Goal: Use online tool/utility: Utilize a website feature to perform a specific function

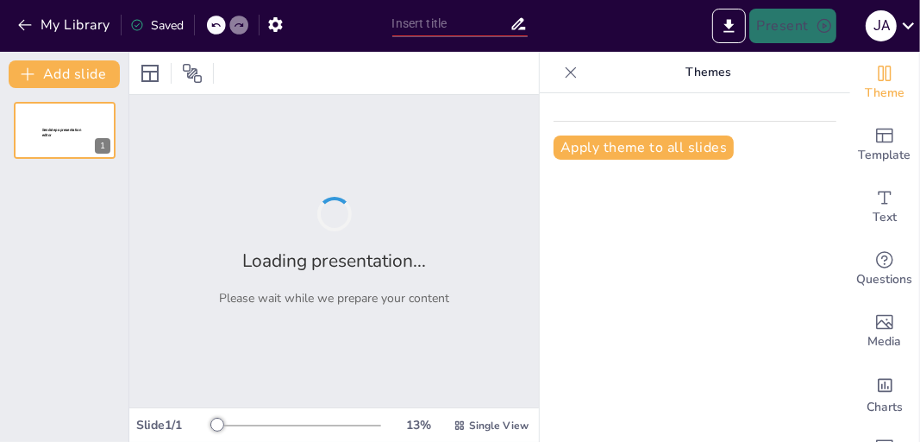
type input "UnBeauty Business Plan"
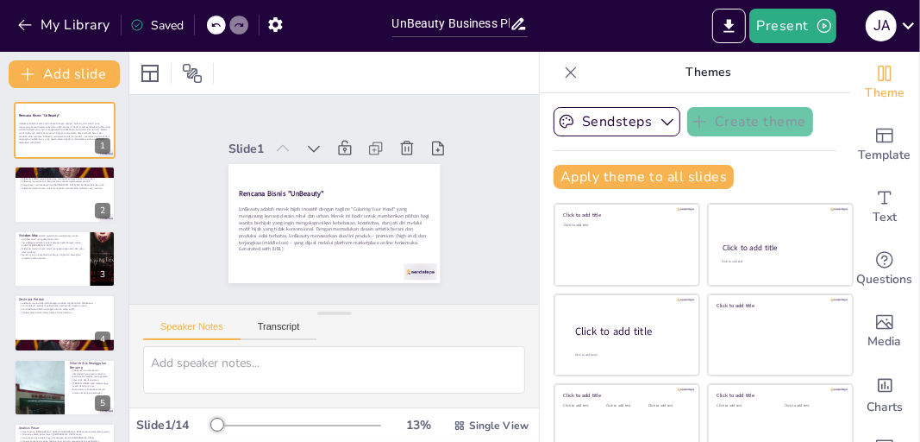
click at [82, 150] on div at bounding box center [65, 130] width 102 height 57
click at [43, 187] on p "UnBeauty berkomitmen untuk menciptakan produk edisi terbatas yang menarik." at bounding box center [64, 187] width 91 height 3
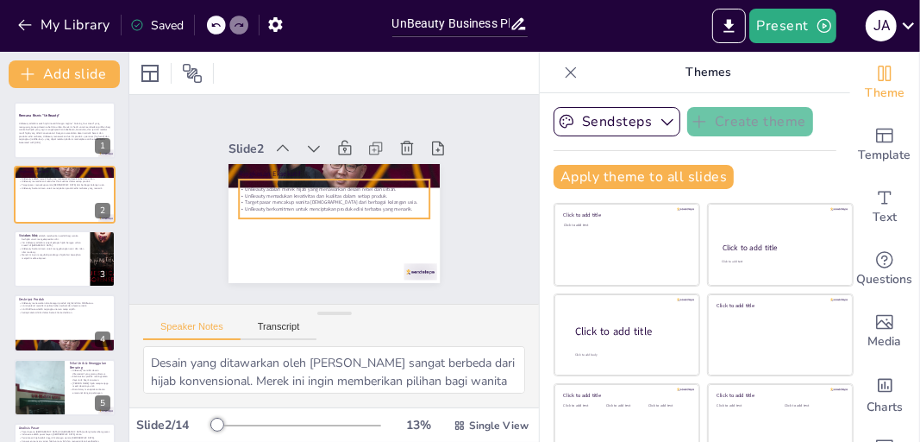
click at [260, 206] on p "UnBeauty berkomitmen untuk menciptakan produk edisi terbatas yang menarik." at bounding box center [334, 209] width 191 height 7
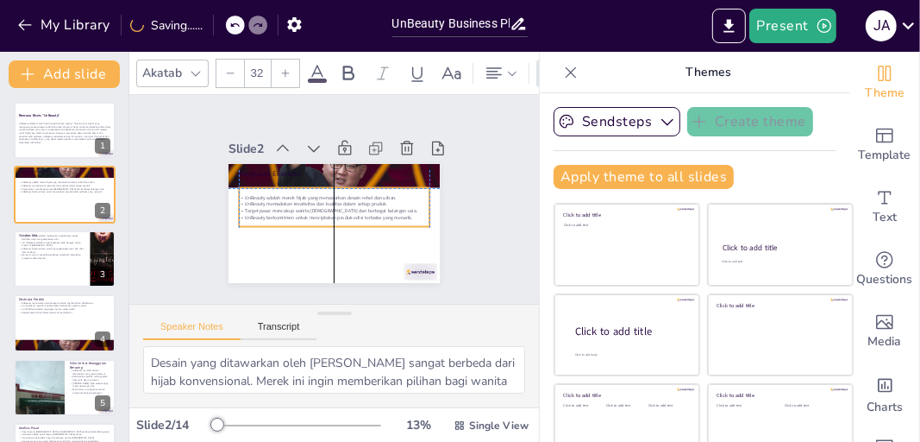
drag, startPoint x: 294, startPoint y: 198, endPoint x: 294, endPoint y: 208, distance: 9.5
click at [294, 214] on p "UnBeauty berkomitmen untuk menciptakan produk edisi terbatas yang menarik." at bounding box center [334, 217] width 191 height 7
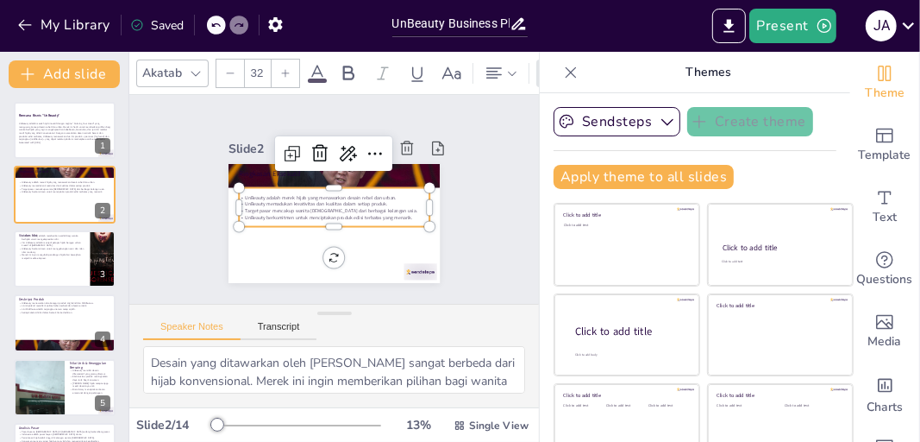
click at [74, 250] on icon at bounding box center [76, 246] width 12 height 12
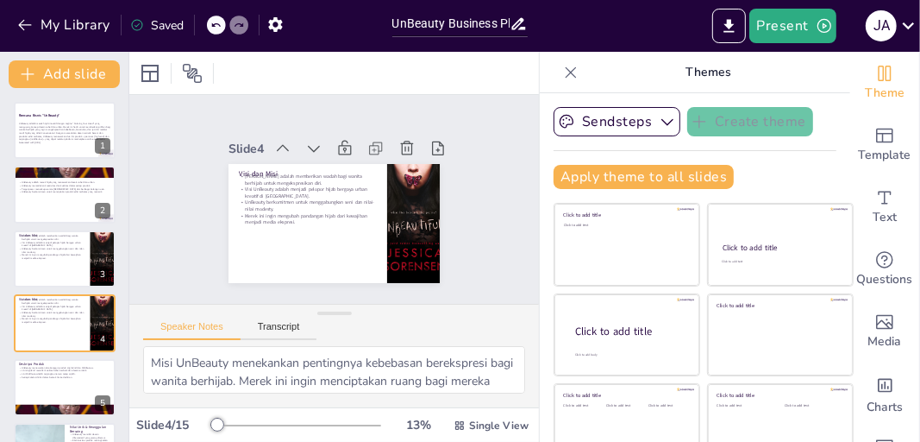
scroll to position [58, 0]
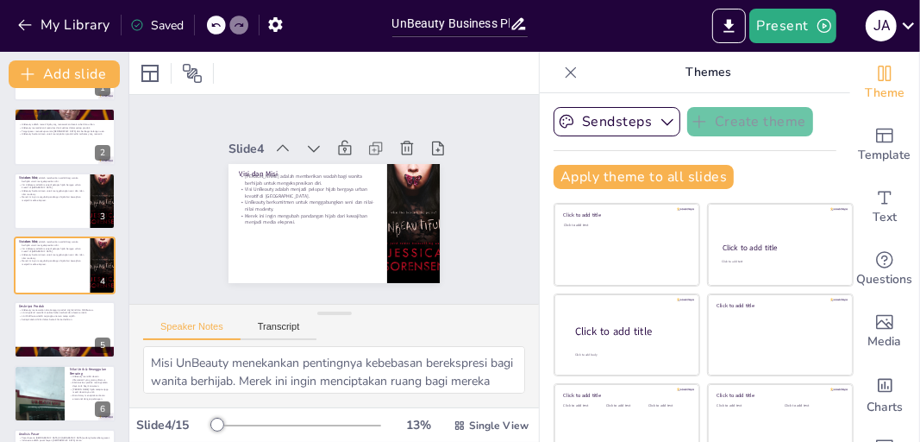
click at [106, 254] on icon at bounding box center [100, 252] width 12 height 12
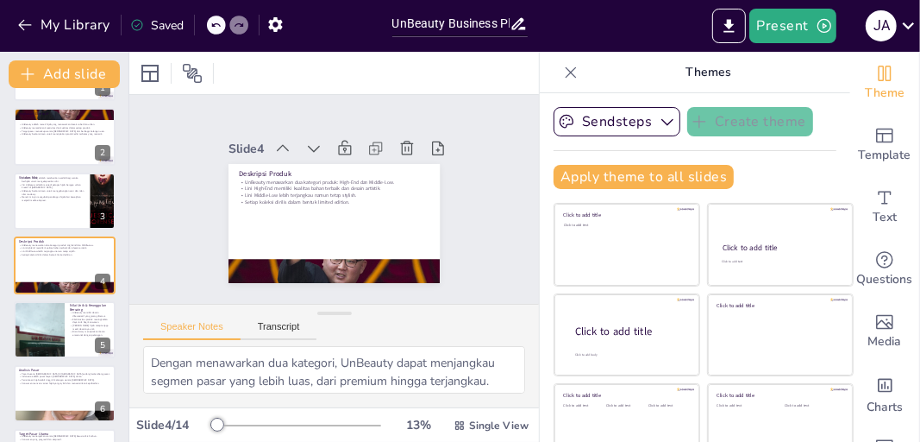
click at [81, 212] on div at bounding box center [65, 201] width 102 height 57
type textarea "Misi UnBeauty menekankan pentingnya kebebasan berekspresi bagi wanita berhijab.…"
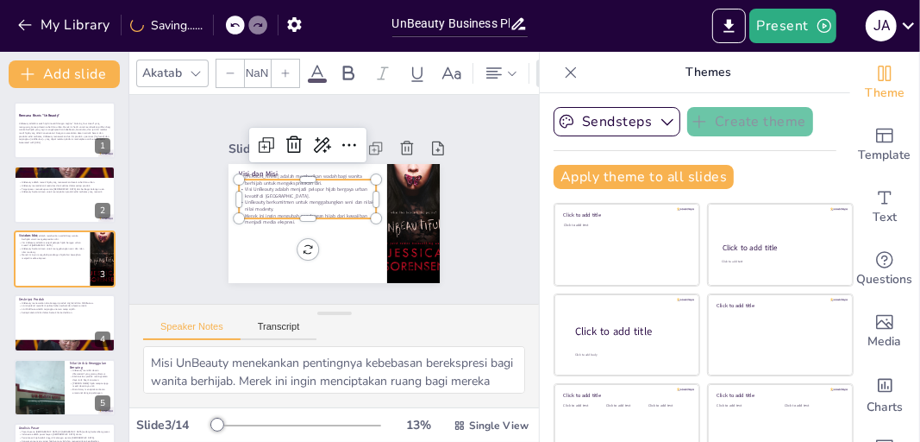
click at [243, 199] on p "UnBeauty berkomitmen untuk menggabungkan seni dan nilai-nilai modesty." at bounding box center [307, 205] width 137 height 13
type input "32"
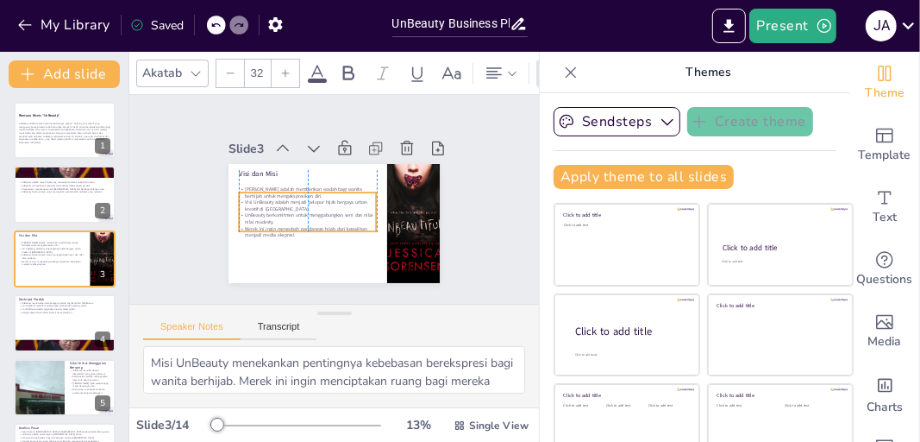
drag, startPoint x: 243, startPoint y: 198, endPoint x: 244, endPoint y: 210, distance: 13.0
click at [244, 212] on p "UnBeauty berkomitmen untuk menggabungkan seni dan nilai-nilai modesty." at bounding box center [307, 218] width 137 height 13
click at [480, 239] on div "Slide 1 Rencana Bisnis "UnBeauty" UnBeauty adalah merek hijab inovatif dengan t…" at bounding box center [334, 199] width 410 height 209
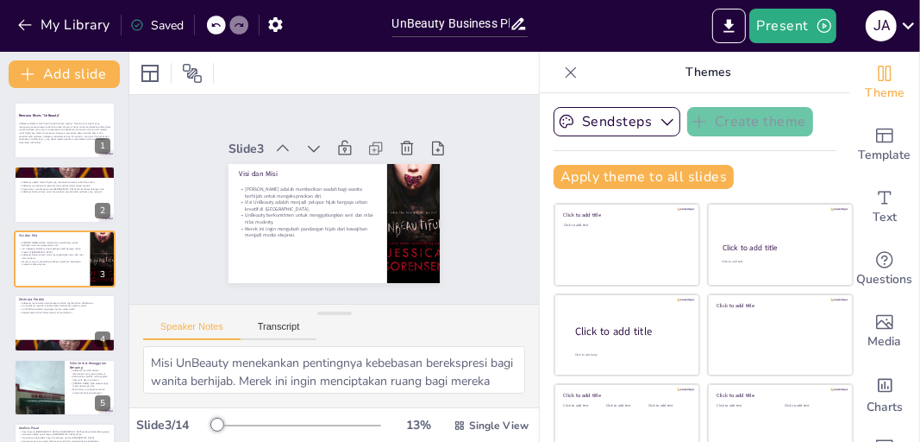
click at [75, 307] on icon at bounding box center [76, 309] width 10 height 10
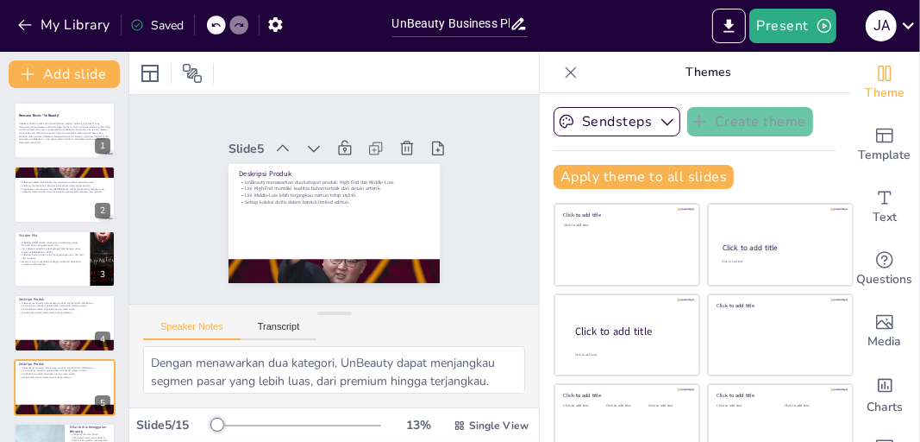
scroll to position [122, 0]
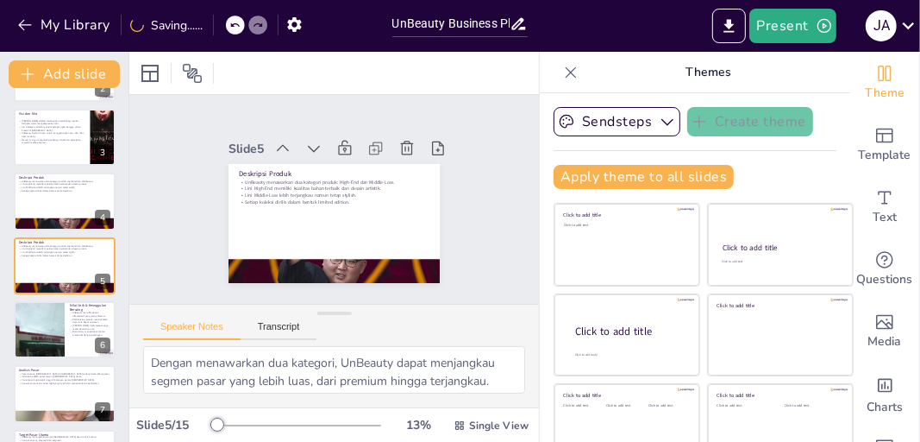
click at [96, 251] on icon at bounding box center [100, 253] width 12 height 12
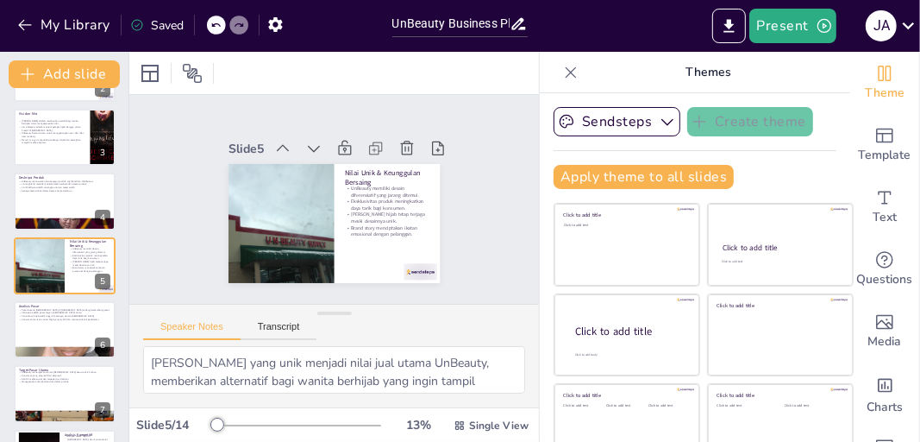
click at [72, 198] on div at bounding box center [65, 201] width 102 height 57
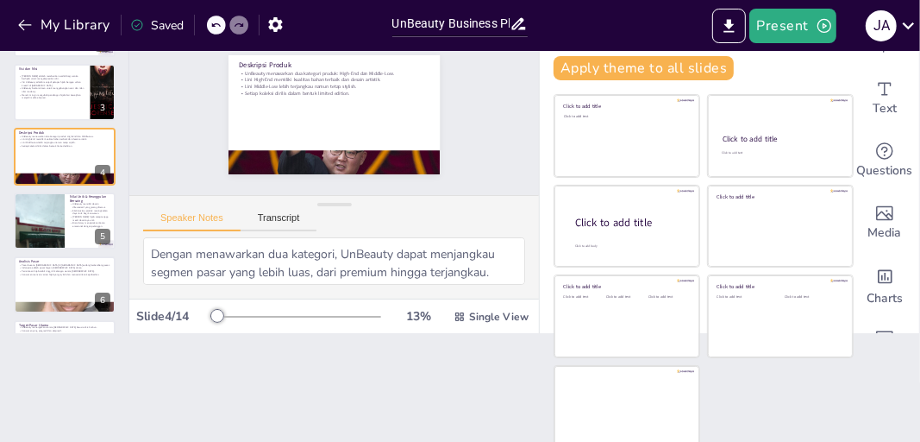
scroll to position [110, 0]
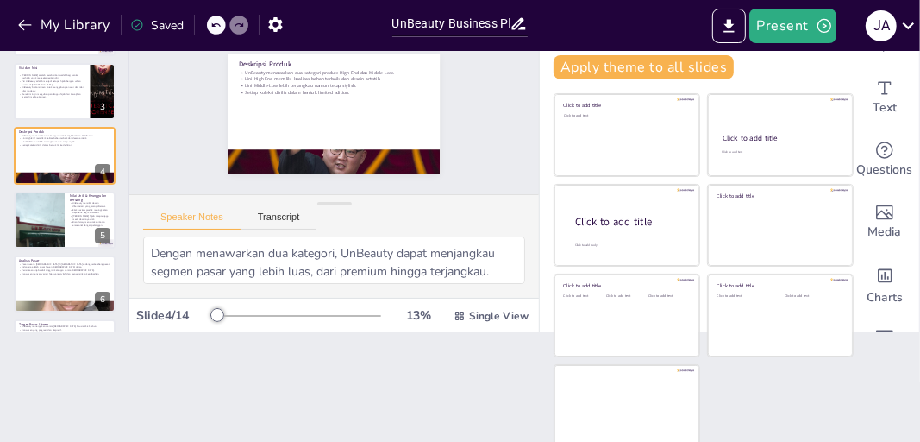
click at [74, 205] on icon at bounding box center [76, 206] width 10 height 10
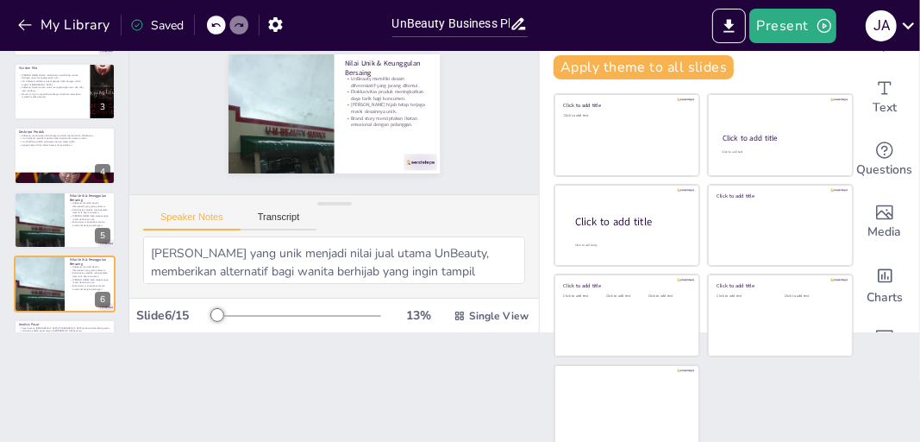
scroll to position [186, 0]
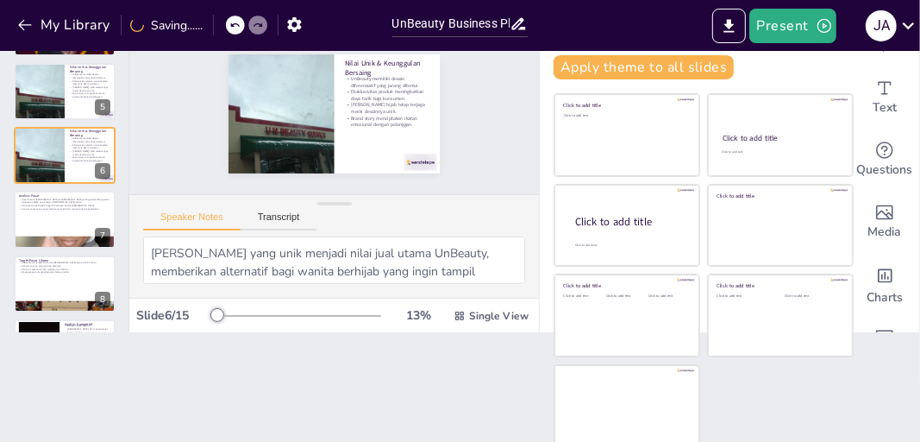
click at [104, 136] on icon at bounding box center [100, 142] width 12 height 12
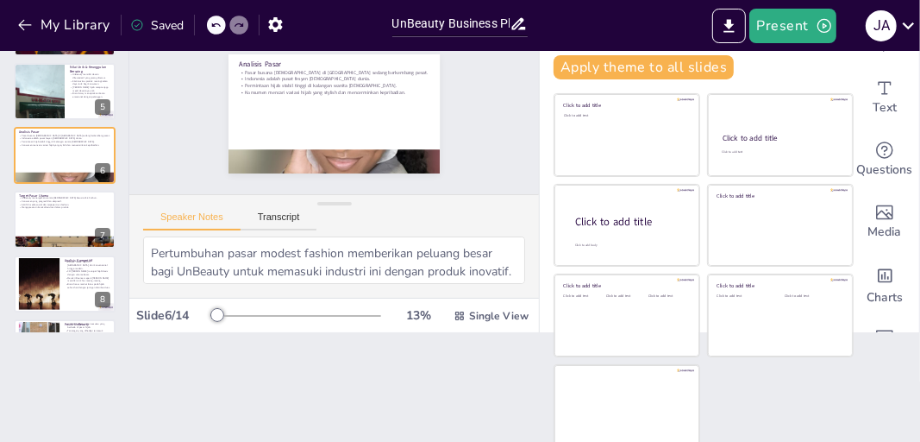
click at [104, 136] on icon at bounding box center [100, 142] width 12 height 12
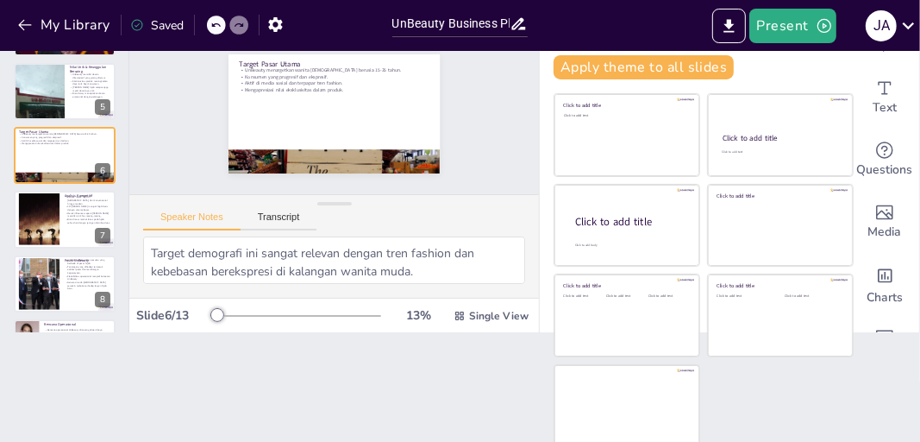
click at [104, 136] on icon at bounding box center [100, 142] width 12 height 12
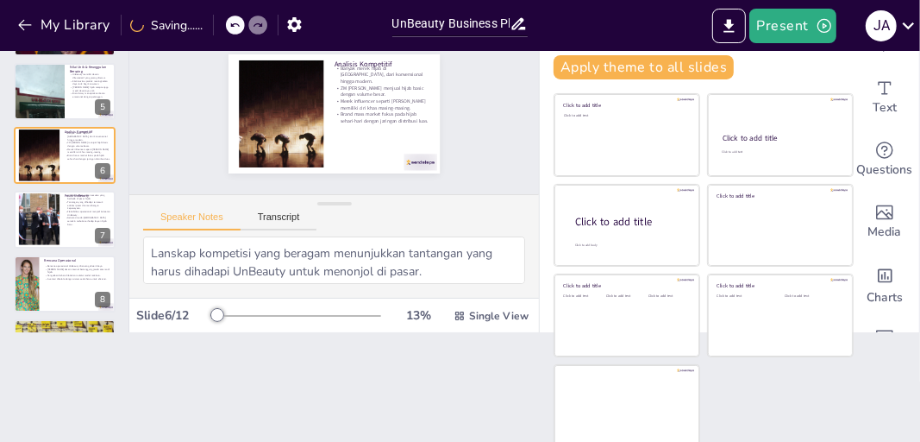
click at [55, 99] on div at bounding box center [39, 91] width 77 height 57
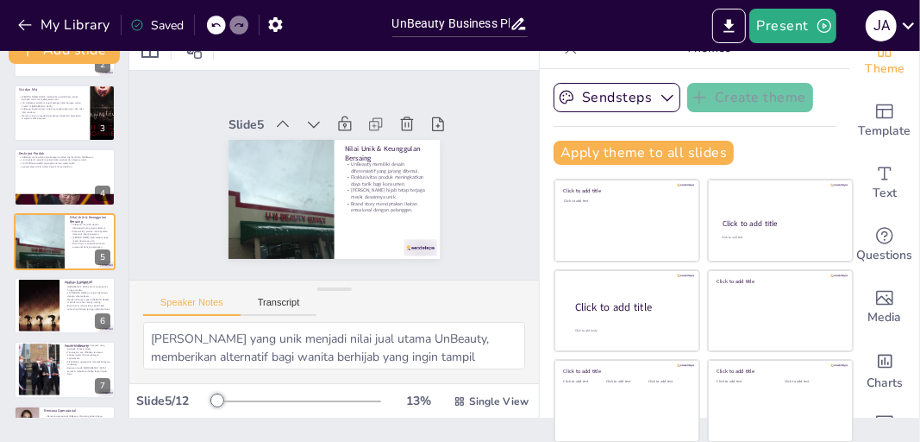
scroll to position [0, 0]
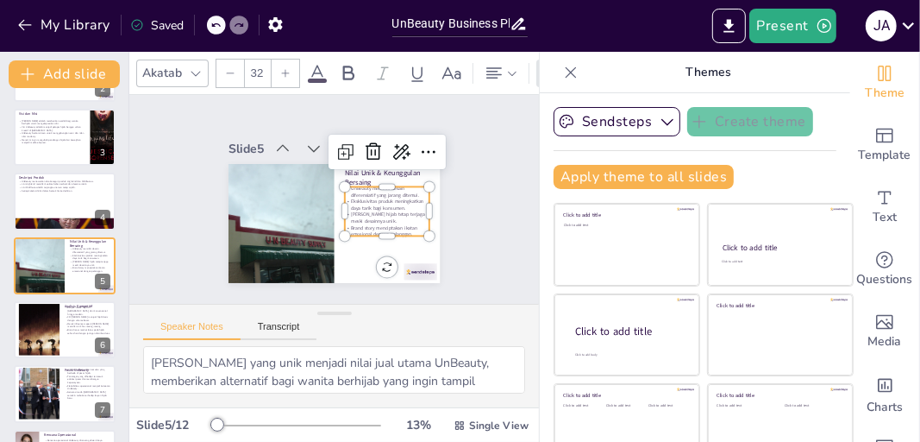
click at [346, 225] on p "Brand story menciptakan ikatan emosional dengan pelanggan." at bounding box center [383, 236] width 85 height 22
click at [348, 217] on p "[PERSON_NAME] hijab tetap terjaga meski desainnya unik." at bounding box center [384, 228] width 85 height 22
click at [453, 223] on div "Slide 1 Rencana Bisnis "UnBeauty" UnBeauty adalah merek hijab inovatif dengan t…" at bounding box center [335, 199] width 324 height 198
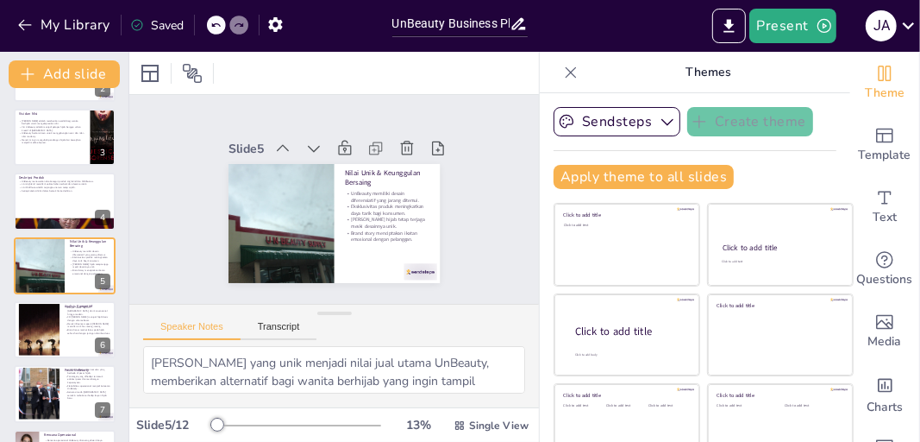
click at [51, 324] on div at bounding box center [40, 330] width 78 height 52
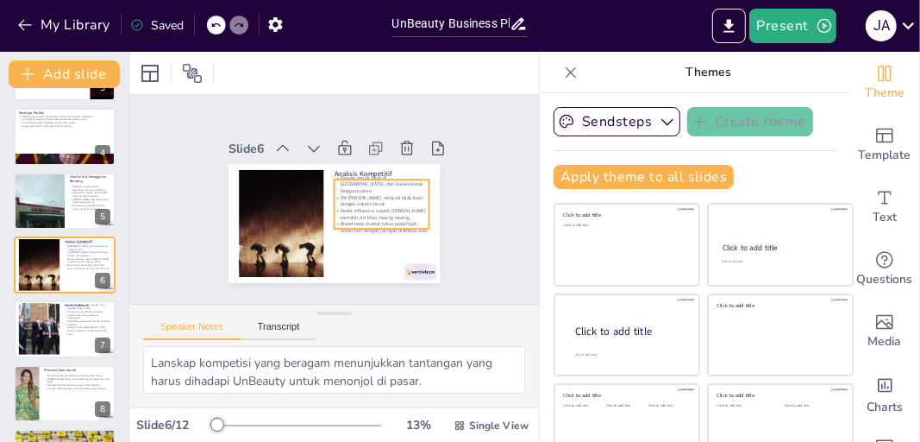
click at [339, 207] on p "Merek influencer seperti [PERSON_NAME] memiliki ciri khas masing-masing." at bounding box center [350, 246] width 66 height 85
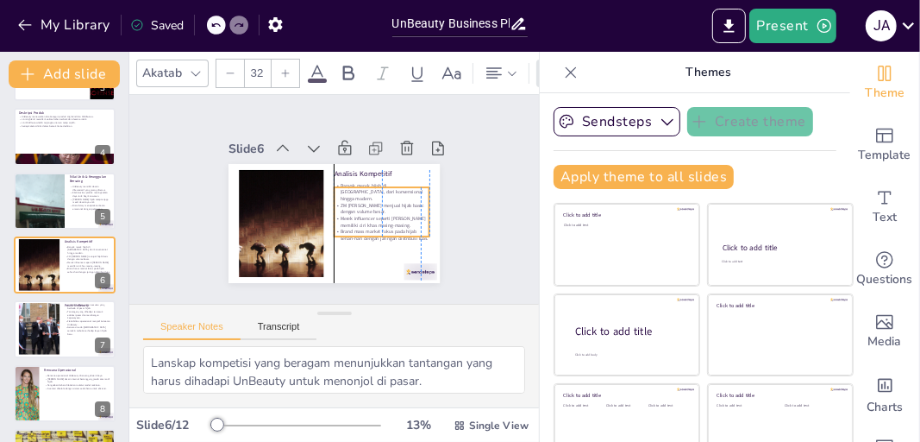
click at [336, 215] on p "Merek influencer seperti [PERSON_NAME] memiliki ciri khas masing-masing." at bounding box center [381, 221] width 95 height 13
click at [61, 341] on div at bounding box center [65, 328] width 102 height 57
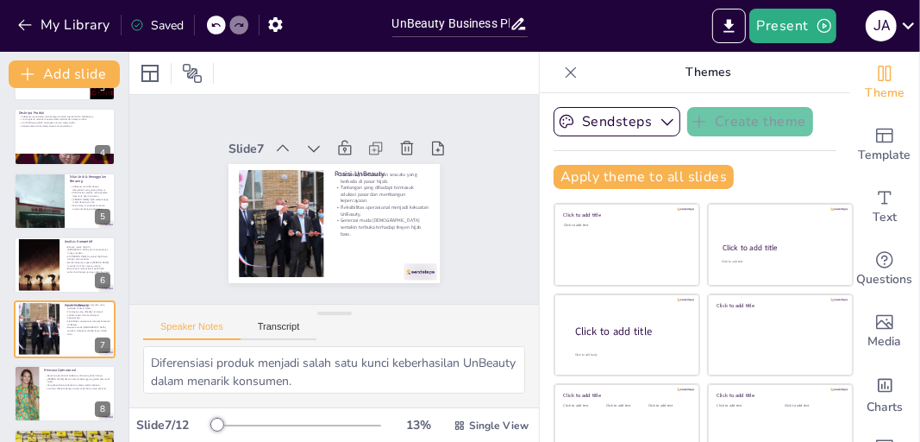
scroll to position [250, 0]
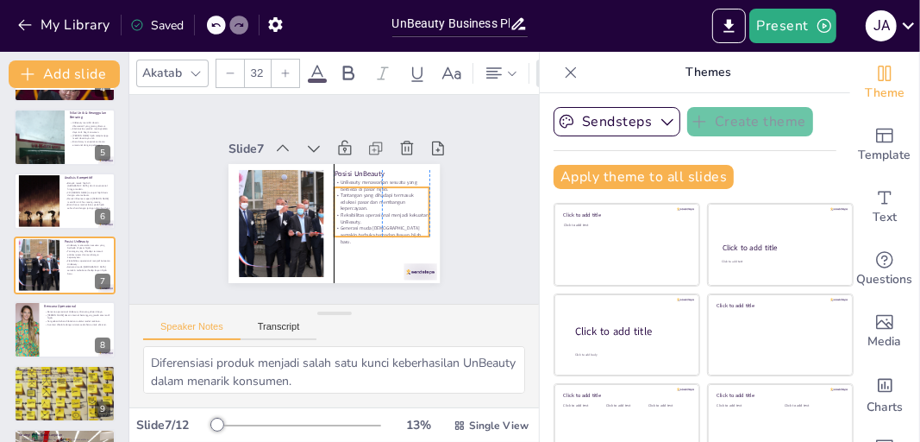
click at [340, 211] on p "Fleksibilitas operasional menjadi kekuatan UnBeauty." at bounding box center [379, 222] width 96 height 23
drag, startPoint x: 340, startPoint y: 210, endPoint x: 339, endPoint y: 219, distance: 8.7
click at [339, 219] on p "Fleksibilitas operasional menjadi kekuatan UnBeauty." at bounding box center [379, 222] width 96 height 23
click at [75, 335] on div at bounding box center [65, 329] width 102 height 57
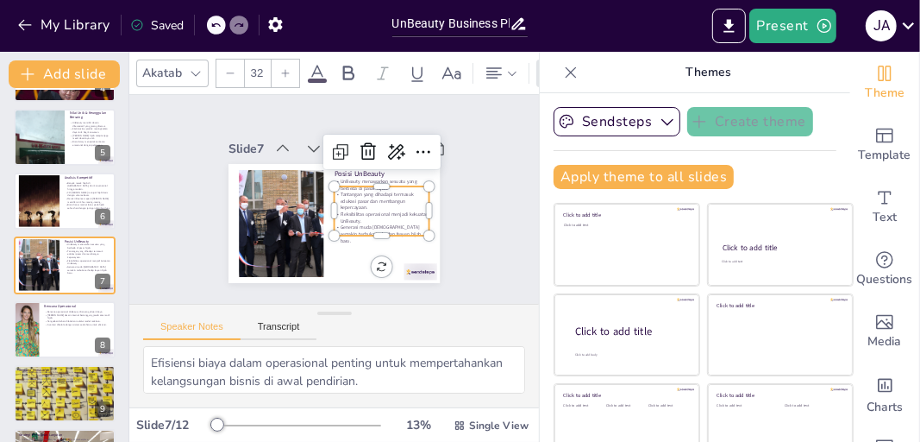
scroll to position [315, 0]
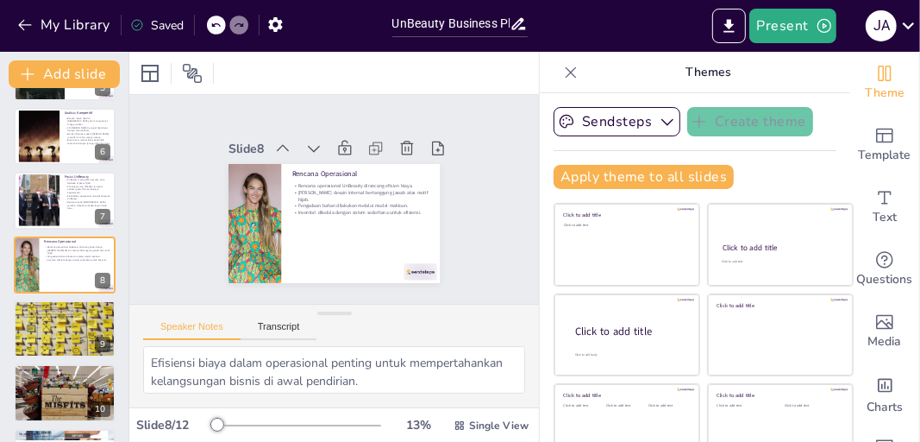
click at [58, 332] on div at bounding box center [65, 329] width 102 height 102
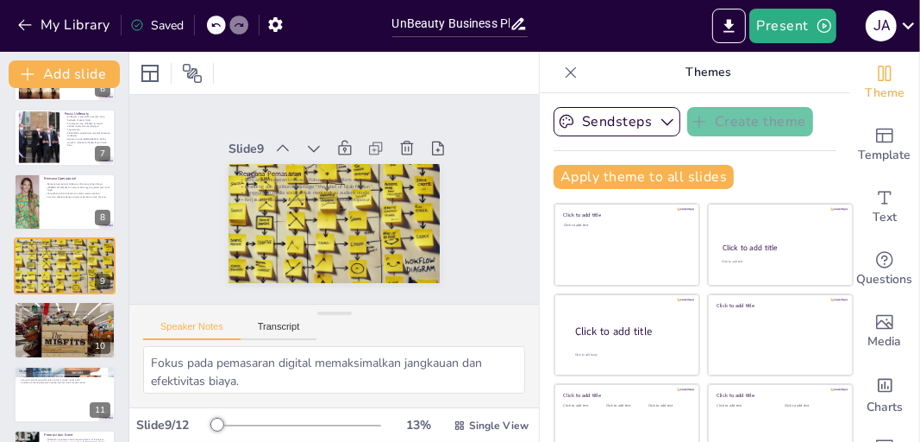
click at [57, 350] on div at bounding box center [65, 330] width 102 height 72
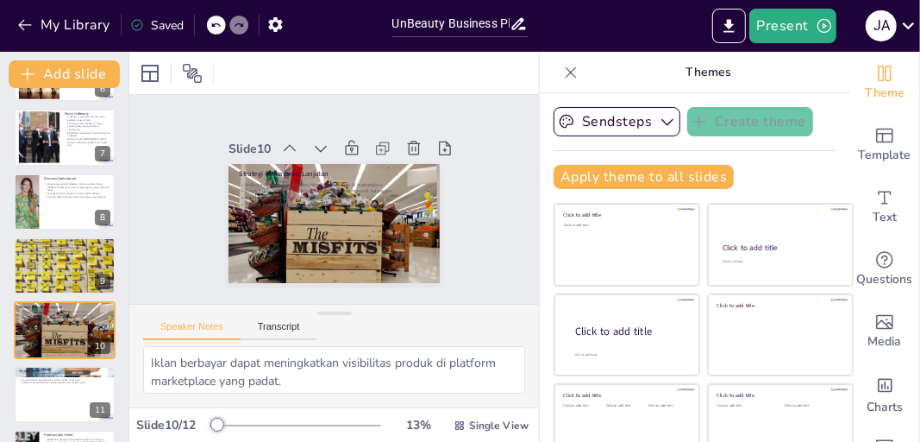
scroll to position [436, 0]
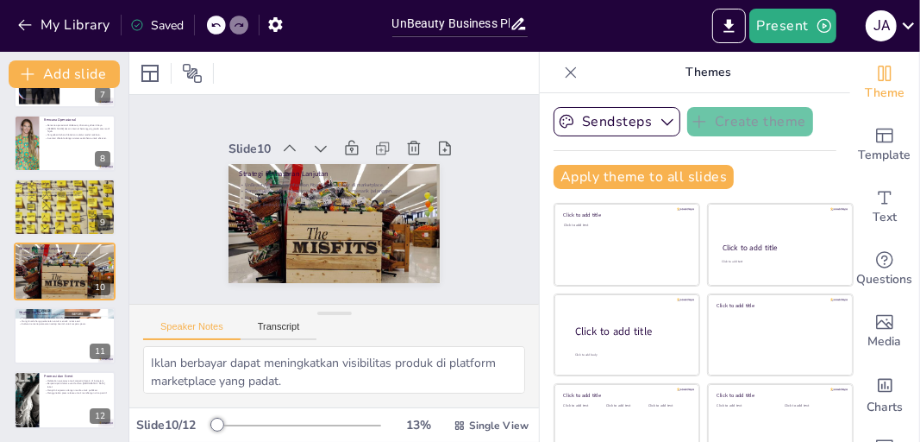
click at [50, 411] on div at bounding box center [65, 399] width 102 height 57
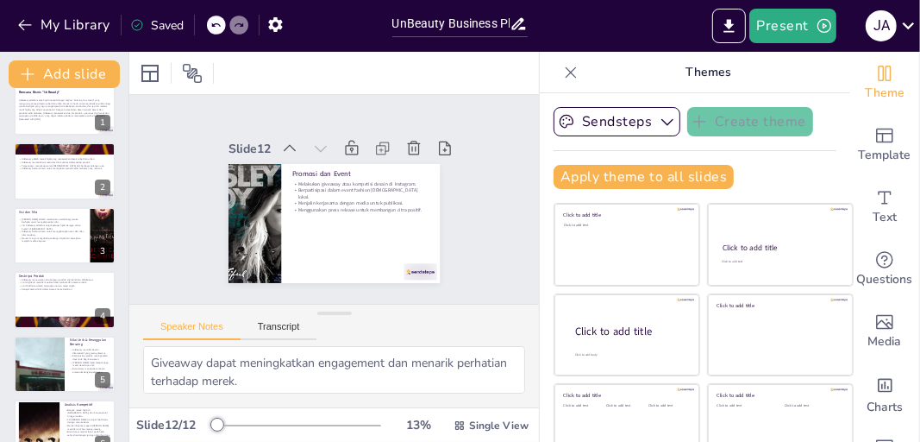
scroll to position [0, 0]
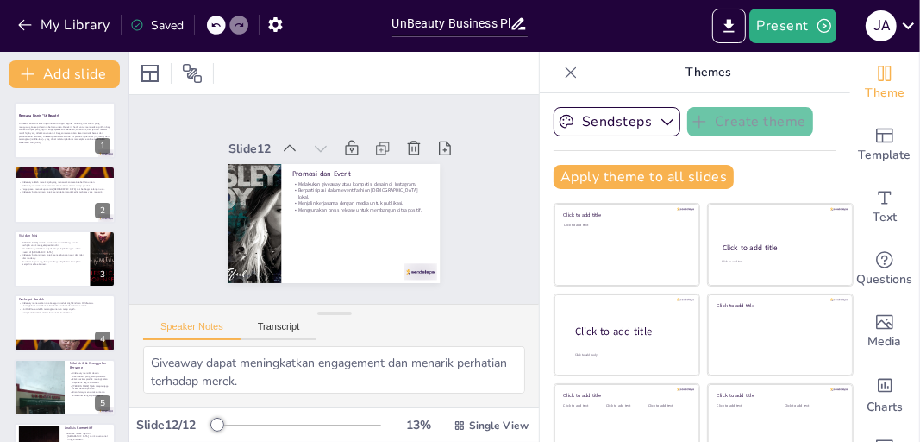
click at [46, 315] on div at bounding box center [65, 322] width 102 height 57
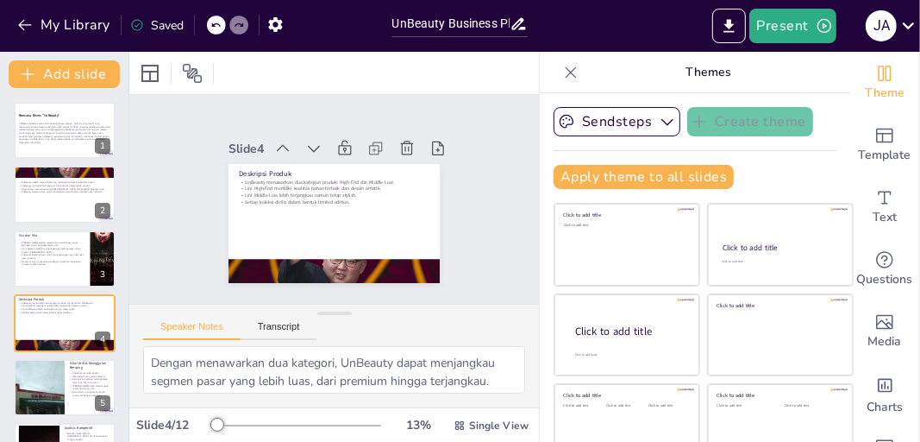
scroll to position [58, 0]
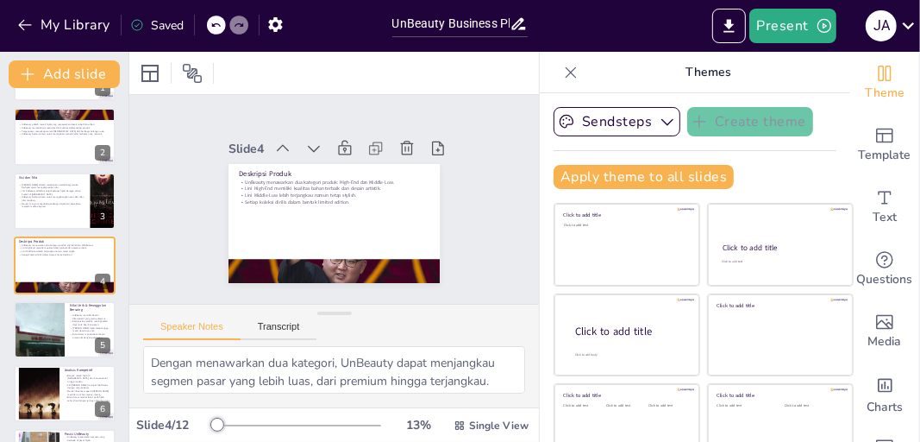
click at [32, 346] on div at bounding box center [39, 329] width 77 height 57
type textarea "[PERSON_NAME] yang unik menjadi nilai jual utama UnBeauty, memberikan alternati…"
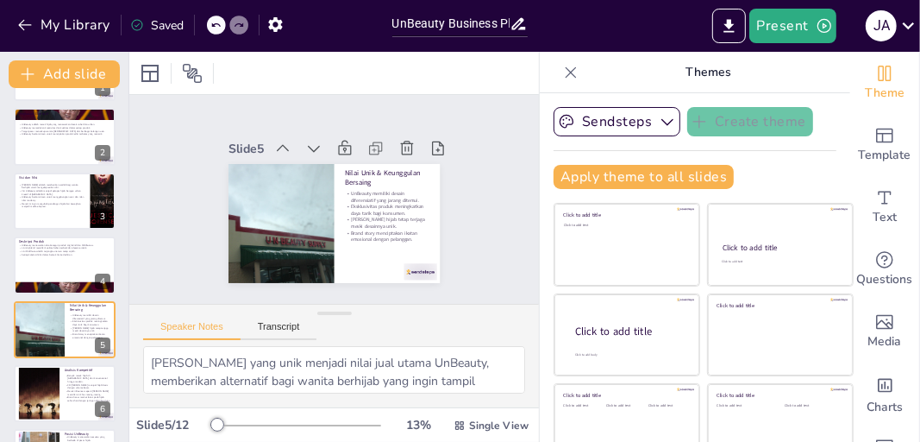
scroll to position [122, 0]
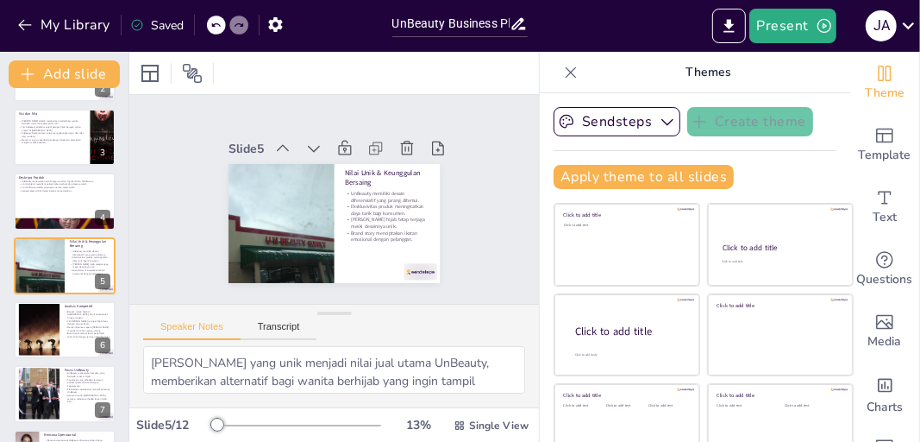
click at [680, 74] on p "Themes" at bounding box center [709, 72] width 248 height 41
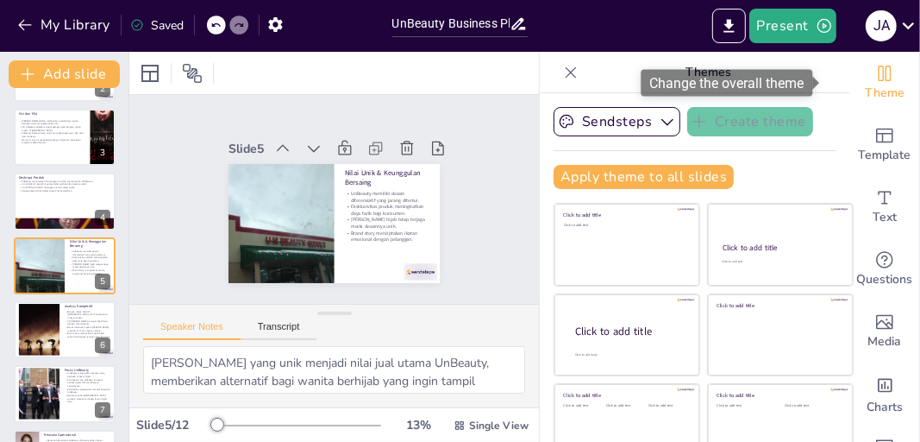
click at [879, 73] on icon "Change the overall theme" at bounding box center [885, 74] width 13 height 16
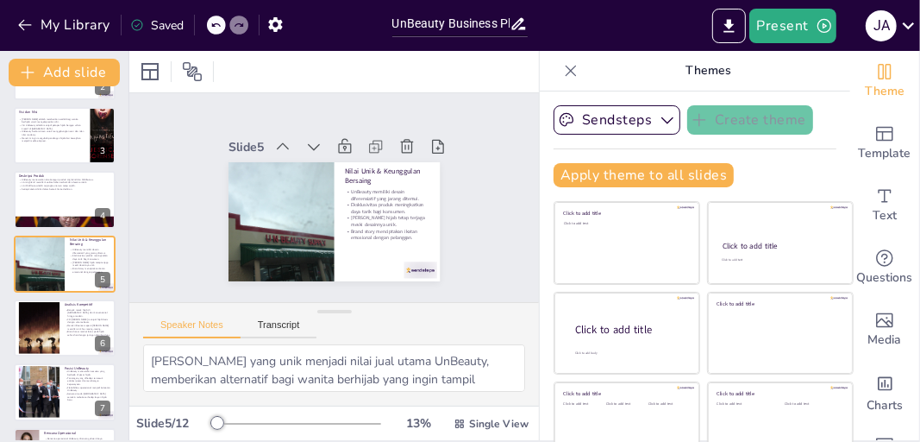
scroll to position [0, 0]
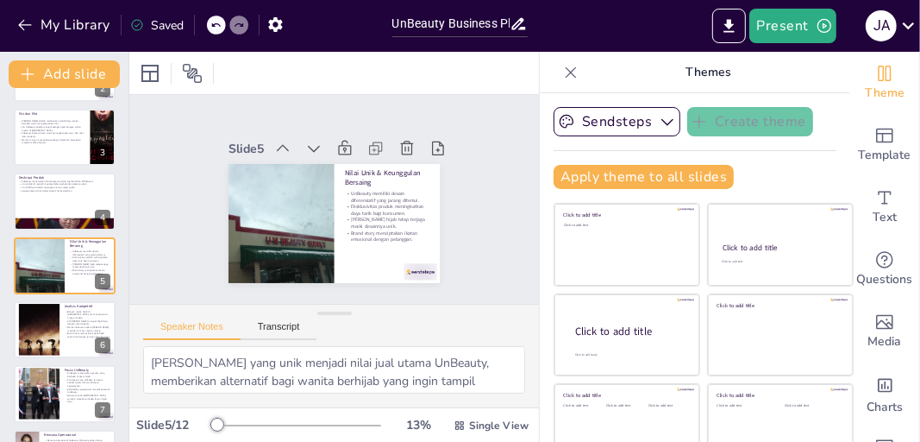
click at [606, 141] on div "Sendsteps Create theme Apply theme to all slides Click to add title Click to ad…" at bounding box center [695, 155] width 283 height 96
click at [623, 130] on button "Sendsteps" at bounding box center [617, 121] width 127 height 29
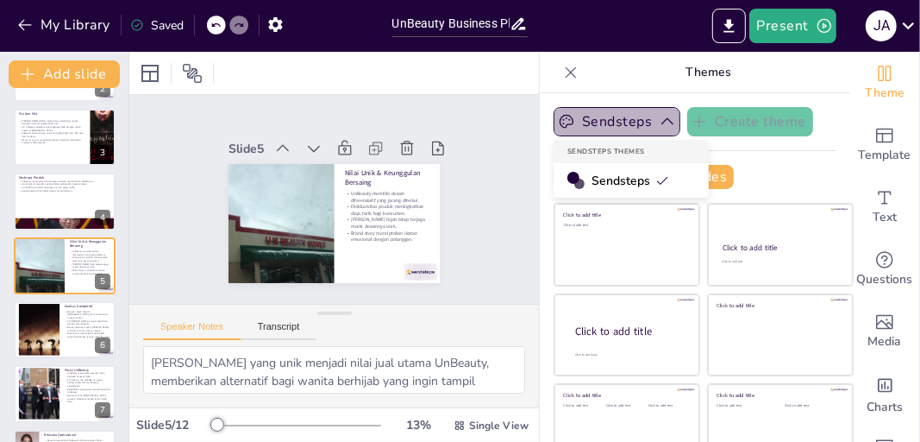
click at [623, 130] on button "Sendsteps" at bounding box center [617, 121] width 127 height 29
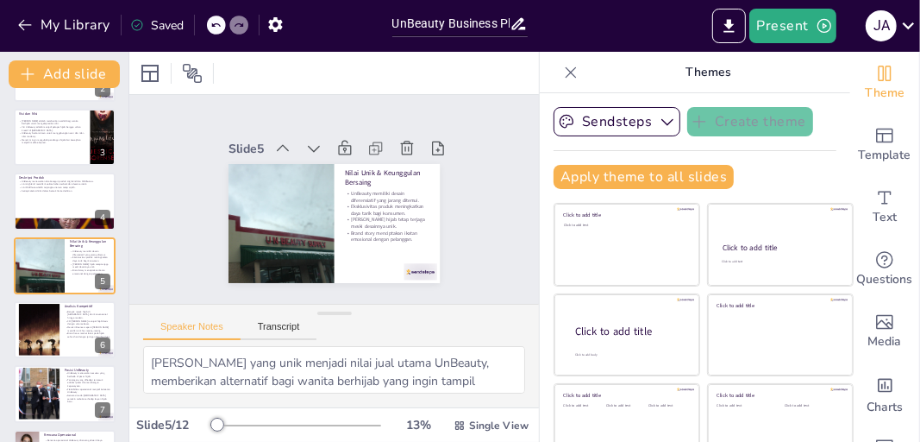
click at [566, 70] on icon at bounding box center [571, 71] width 11 height 11
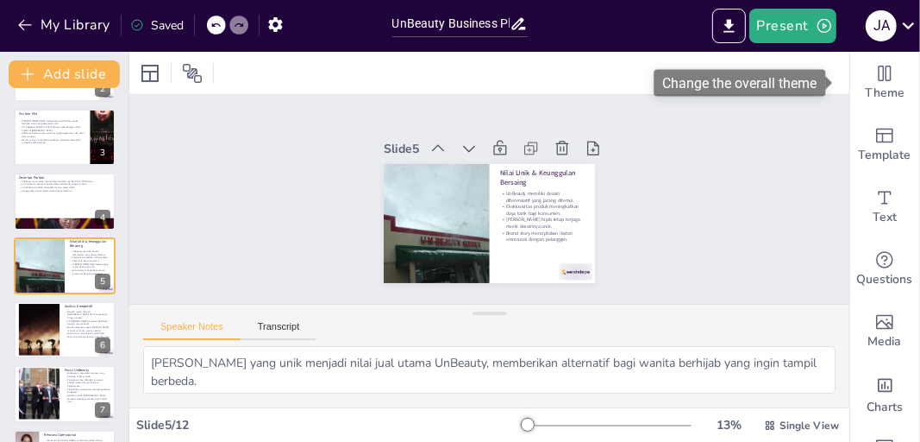
click at [875, 68] on icon "Change the overall theme" at bounding box center [885, 73] width 21 height 21
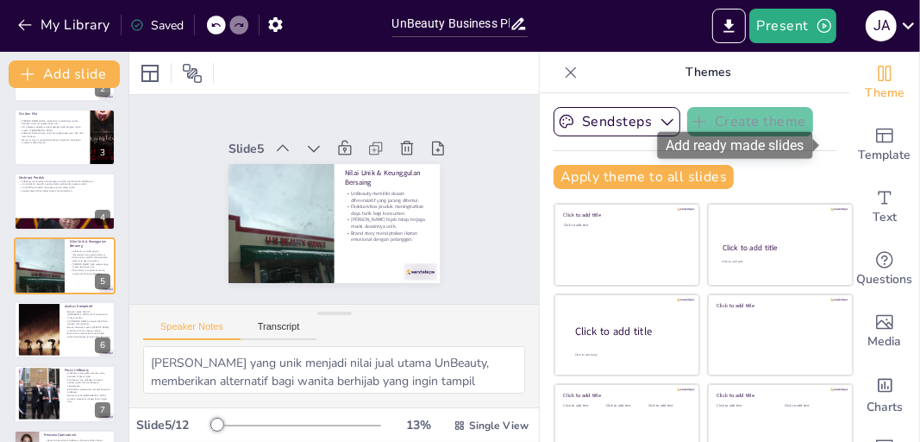
click at [876, 122] on div "Template" at bounding box center [884, 145] width 69 height 62
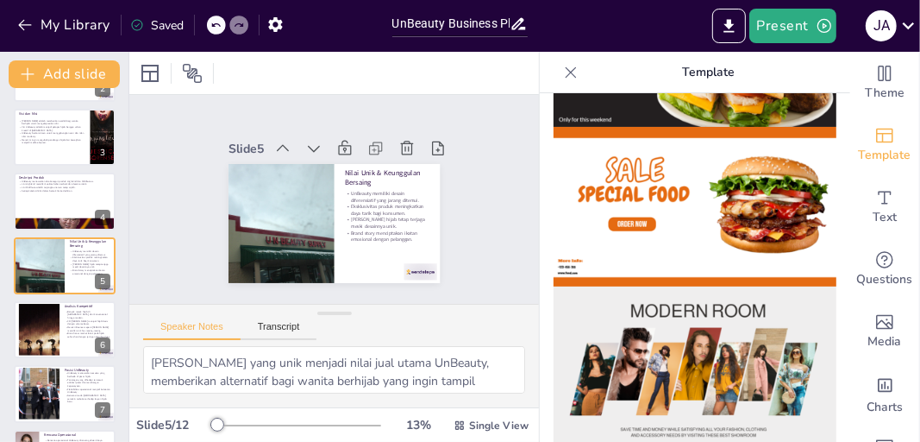
scroll to position [284, 0]
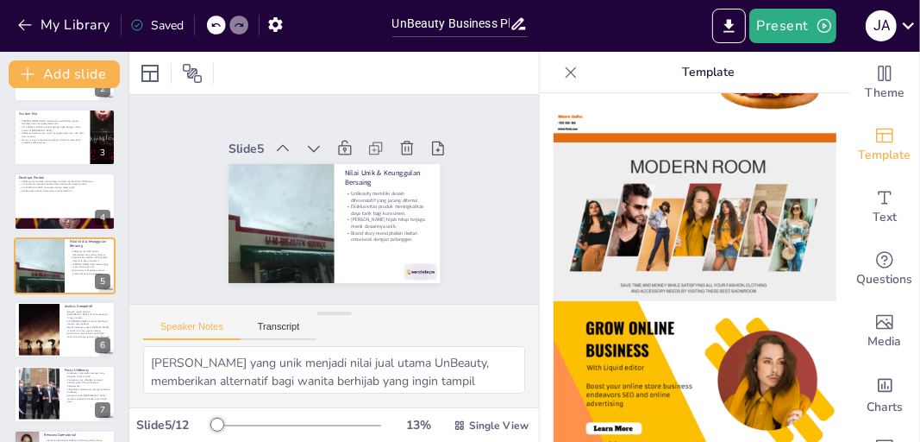
click at [706, 207] on img at bounding box center [695, 222] width 283 height 160
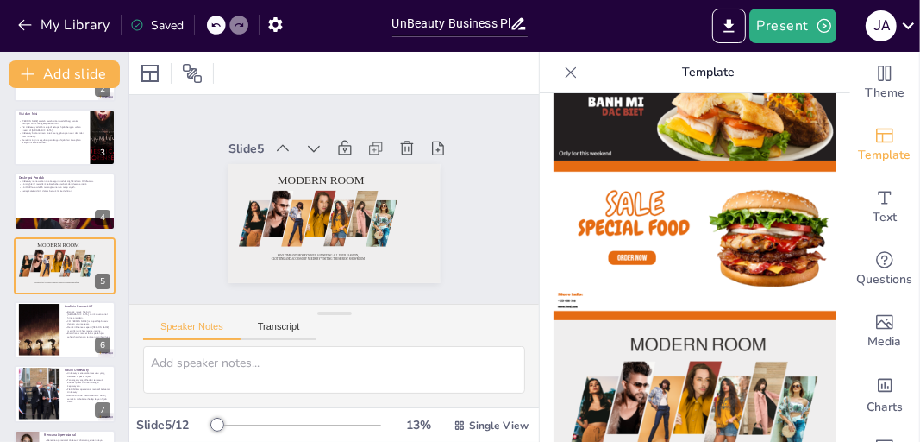
scroll to position [0, 0]
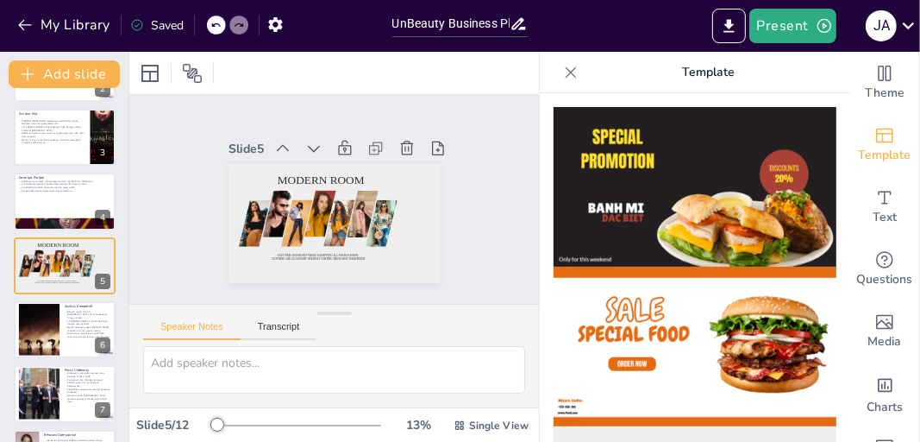
click at [218, 26] on icon at bounding box center [215, 25] width 10 height 10
type textarea "[PERSON_NAME] yang unik menjadi nilai jual utama UnBeauty, memberikan alternati…"
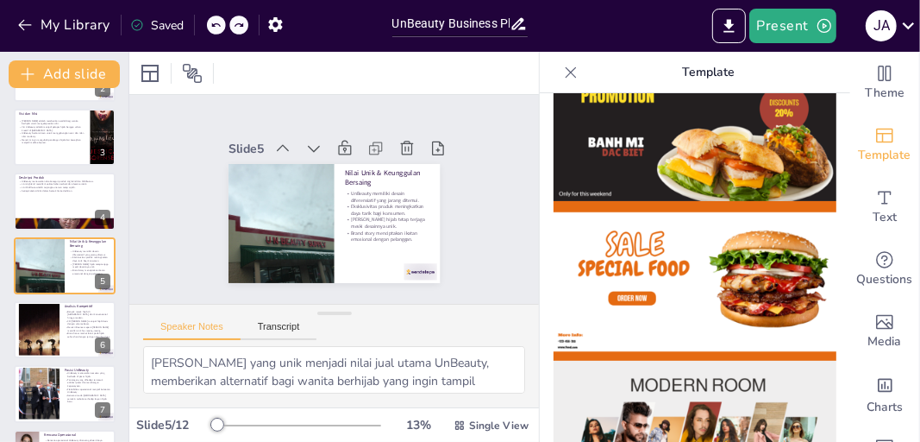
scroll to position [216, 0]
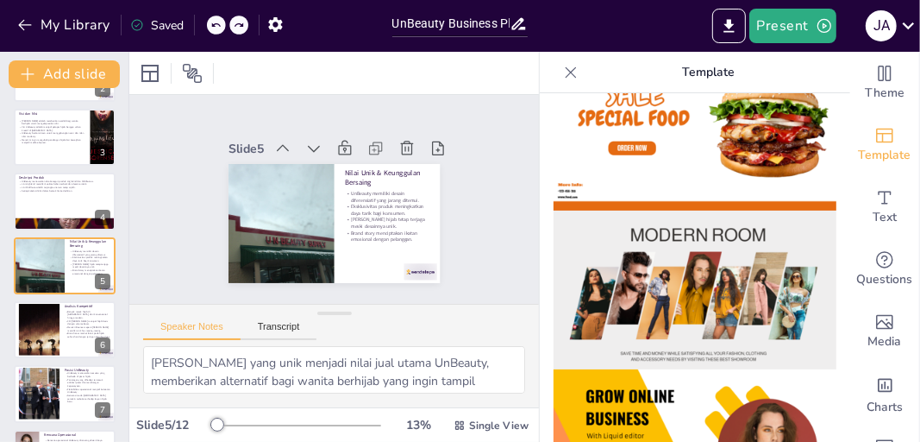
click at [642, 278] on img at bounding box center [695, 290] width 283 height 160
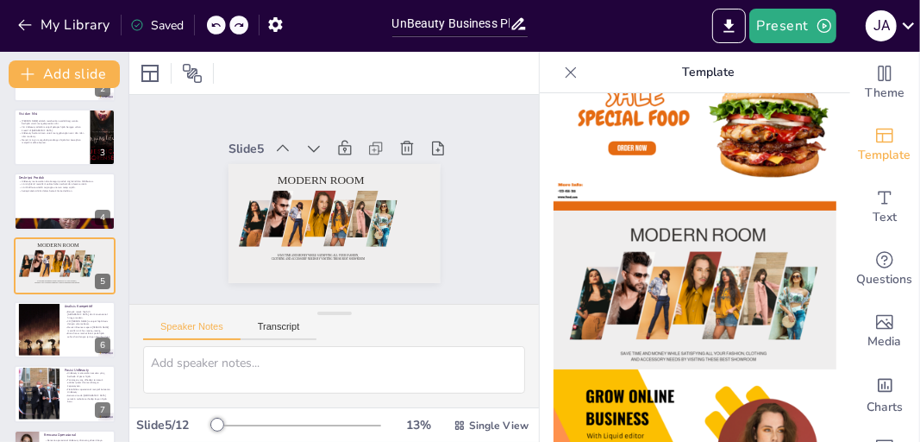
click at [214, 30] on div at bounding box center [216, 25] width 19 height 19
type textarea "Diferensiasi produk menjadi salah satu kunci keberhasilan UnBeauty dalam menari…"
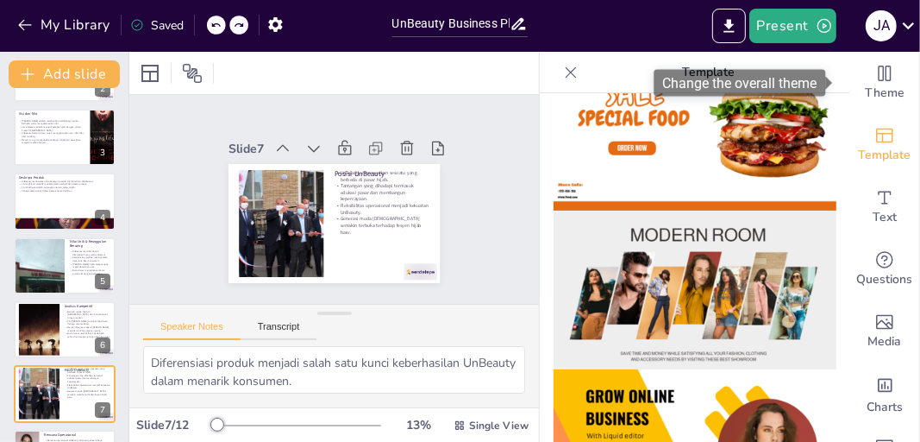
click at [865, 92] on span "Theme" at bounding box center [885, 93] width 40 height 19
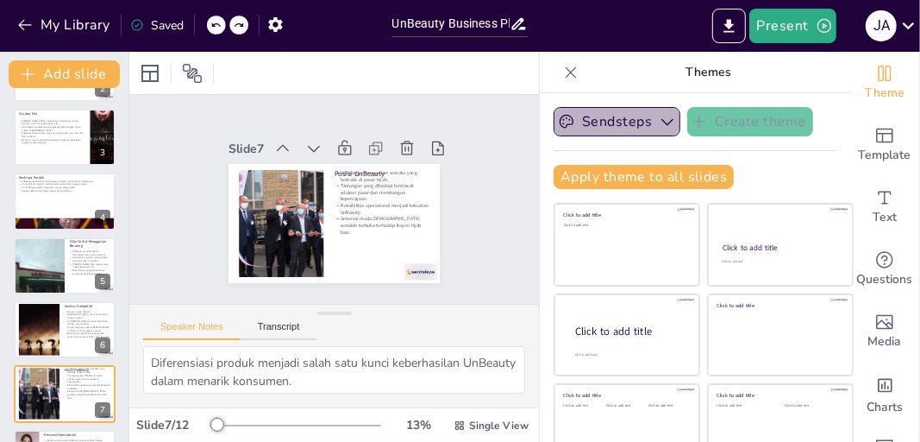
click at [626, 116] on button "Sendsteps" at bounding box center [617, 121] width 127 height 29
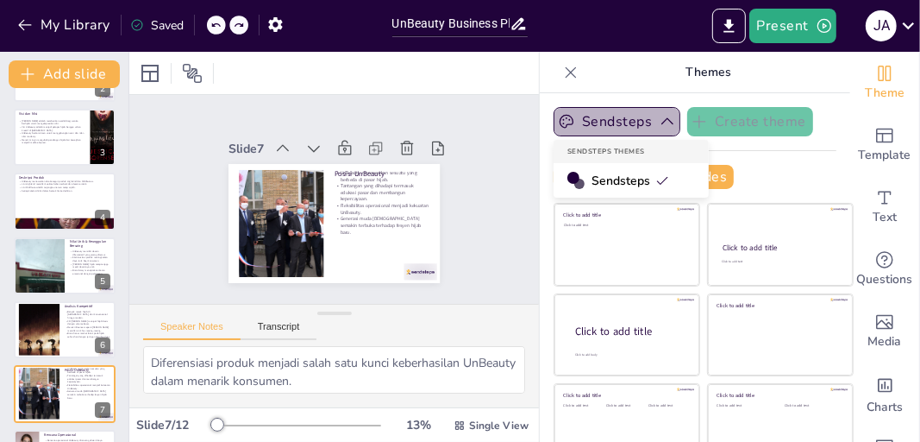
click at [626, 116] on button "Sendsteps" at bounding box center [617, 121] width 127 height 29
